Goal: Manage account settings

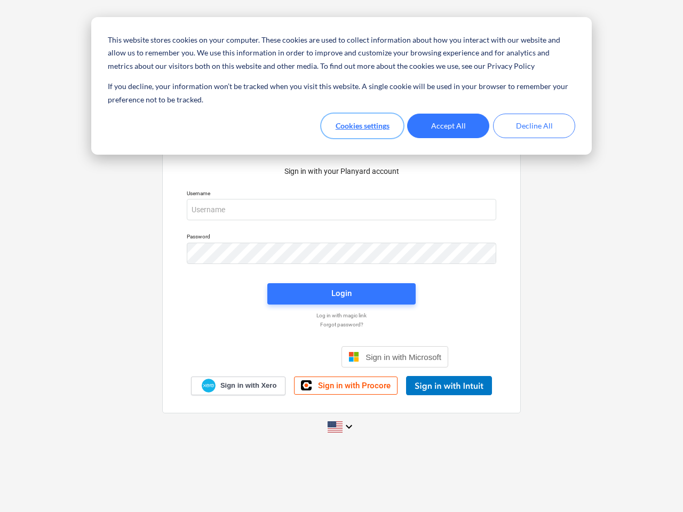
click at [362, 126] on button "Cookies settings" at bounding box center [362, 126] width 82 height 25
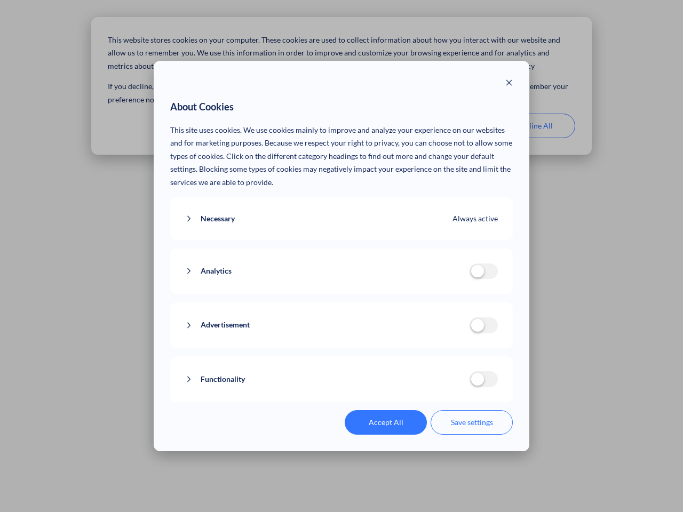
click at [448, 126] on p "This site uses cookies. We use cookies mainly to improve and analyze your exper…" at bounding box center [341, 157] width 343 height 66
click at [534, 126] on div "About Cookies This site uses cookies. We use cookies mainly to improve and anal…" at bounding box center [341, 256] width 683 height 512
click at [341, 210] on div "Necessary Always active These cookies are necessary for the website to function…" at bounding box center [341, 218] width 343 height 43
click at [341, 253] on div "Analytics analytics cookies disallowed These cookies help us to understand how …" at bounding box center [341, 272] width 343 height 46
click at [341, 294] on div "Analytics analytics cookies disallowed These cookies help us to understand how …" at bounding box center [341, 272] width 343 height 46
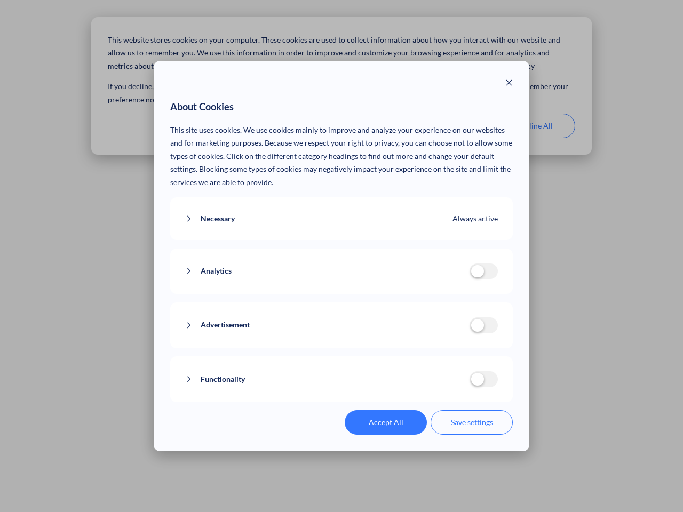
click at [395, 357] on div "Functionality functionality cookies disallowed We use a set of cookies that are…" at bounding box center [341, 379] width 343 height 46
click at [449, 386] on button "Functionality" at bounding box center [327, 379] width 284 height 13
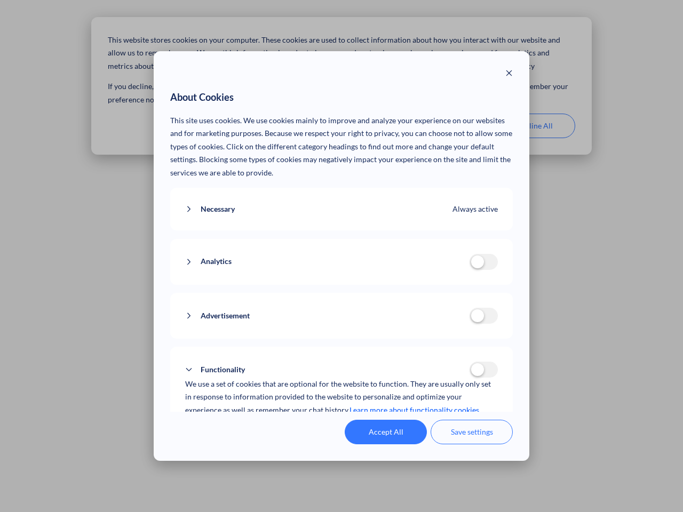
click at [341, 427] on div "Accept All Save settings" at bounding box center [341, 432] width 343 height 25
